Goal: Navigation & Orientation: Find specific page/section

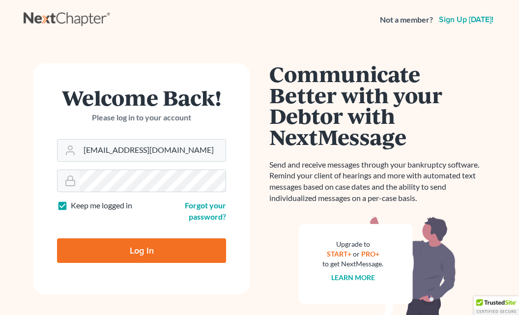
type input "[EMAIL_ADDRESS][DOMAIN_NAME]"
click at [142, 249] on input "Log In" at bounding box center [141, 251] width 169 height 25
type input "Thinking..."
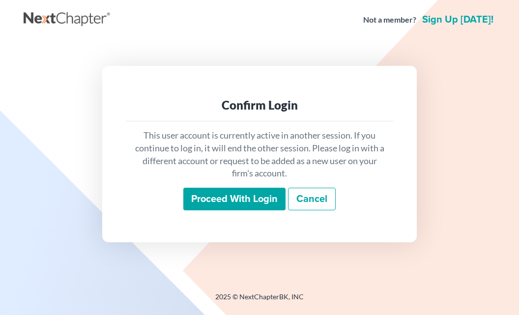
click at [248, 195] on input "Proceed with login" at bounding box center [234, 199] width 102 height 23
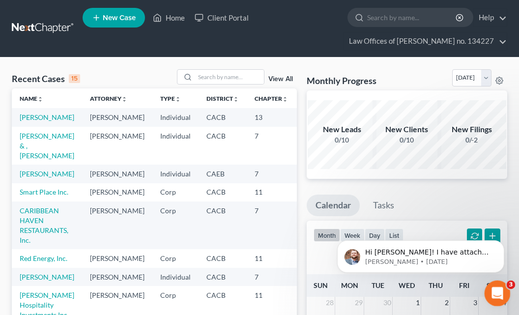
click at [497, 294] on icon "Open Intercom Messenger" at bounding box center [496, 292] width 7 height 8
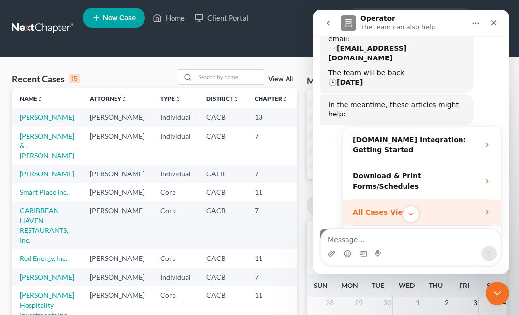
scroll to position [106, 0]
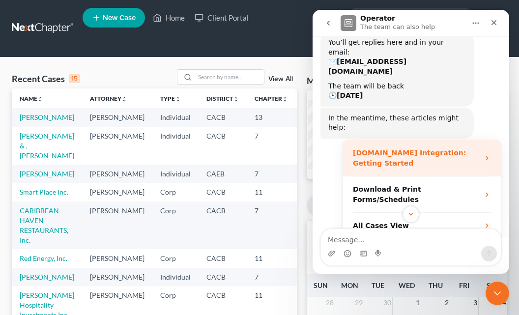
click at [442, 149] on strong "DebtorCC.org Integration: Getting Started" at bounding box center [409, 158] width 113 height 18
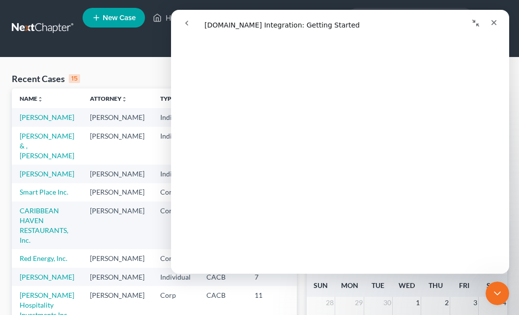
scroll to position [425, 0]
click at [493, 21] on icon "Close" at bounding box center [494, 22] width 5 height 5
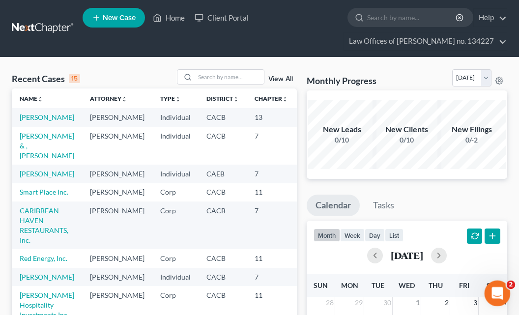
click at [495, 291] on icon "Open Intercom Messenger" at bounding box center [496, 292] width 16 height 16
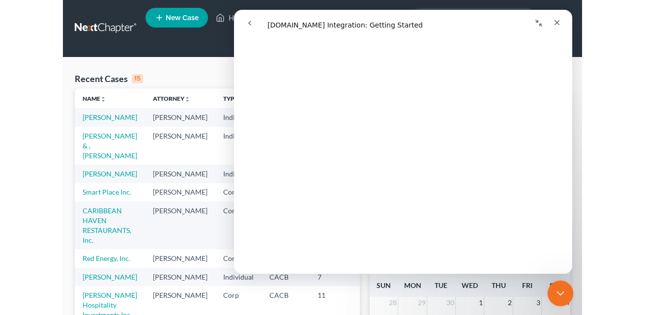
scroll to position [650, 0]
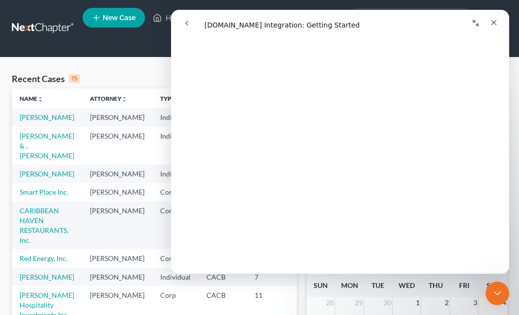
click at [515, 166] on div "Recent Cases 15 View All Name unfold_more expand_more expand_less Attorney unfo…" at bounding box center [259, 313] width 519 height 510
click at [515, 115] on div "Recent Cases 15 View All Name unfold_more expand_more expand_less Attorney unfo…" at bounding box center [259, 313] width 519 height 510
click at [496, 24] on icon "Close" at bounding box center [494, 22] width 5 height 5
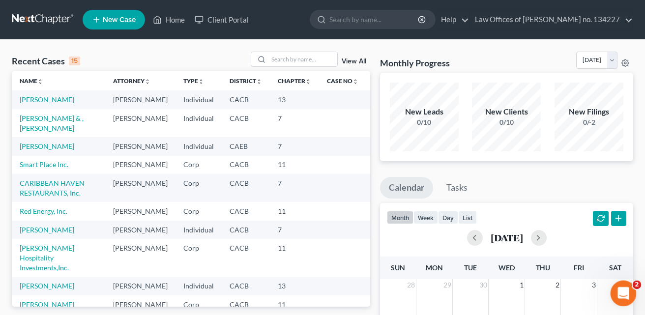
click at [519, 293] on icon "Open Intercom Messenger" at bounding box center [622, 292] width 7 height 8
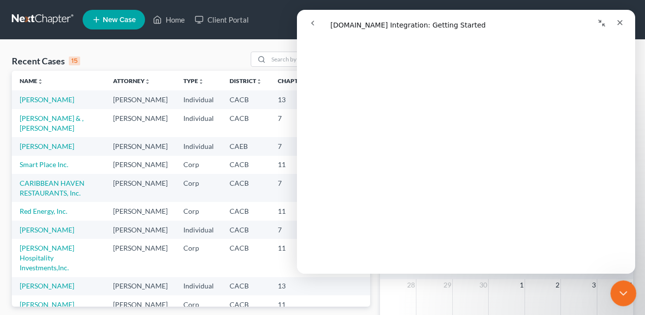
scroll to position [0, 0]
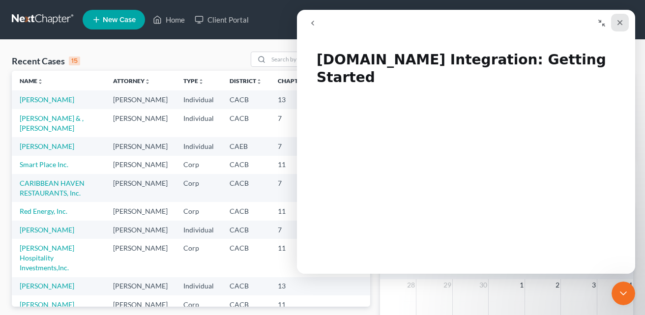
click at [519, 20] on icon "Close" at bounding box center [620, 23] width 8 height 8
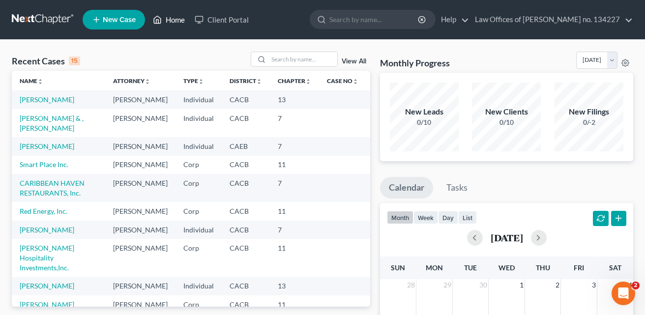
click at [172, 19] on link "Home" at bounding box center [169, 20] width 42 height 18
click at [171, 18] on link "Home" at bounding box center [169, 20] width 42 height 18
